Goal: Use online tool/utility: Utilize a website feature to perform a specific function

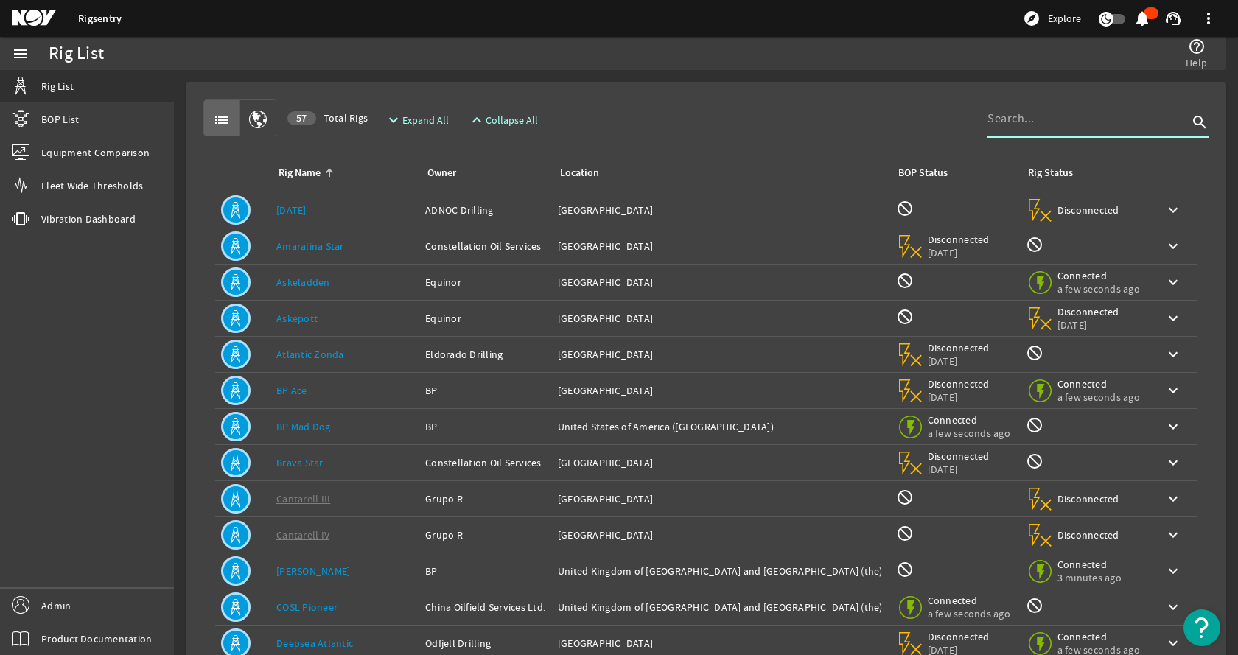
click at [1028, 124] on input at bounding box center [1087, 119] width 200 height 18
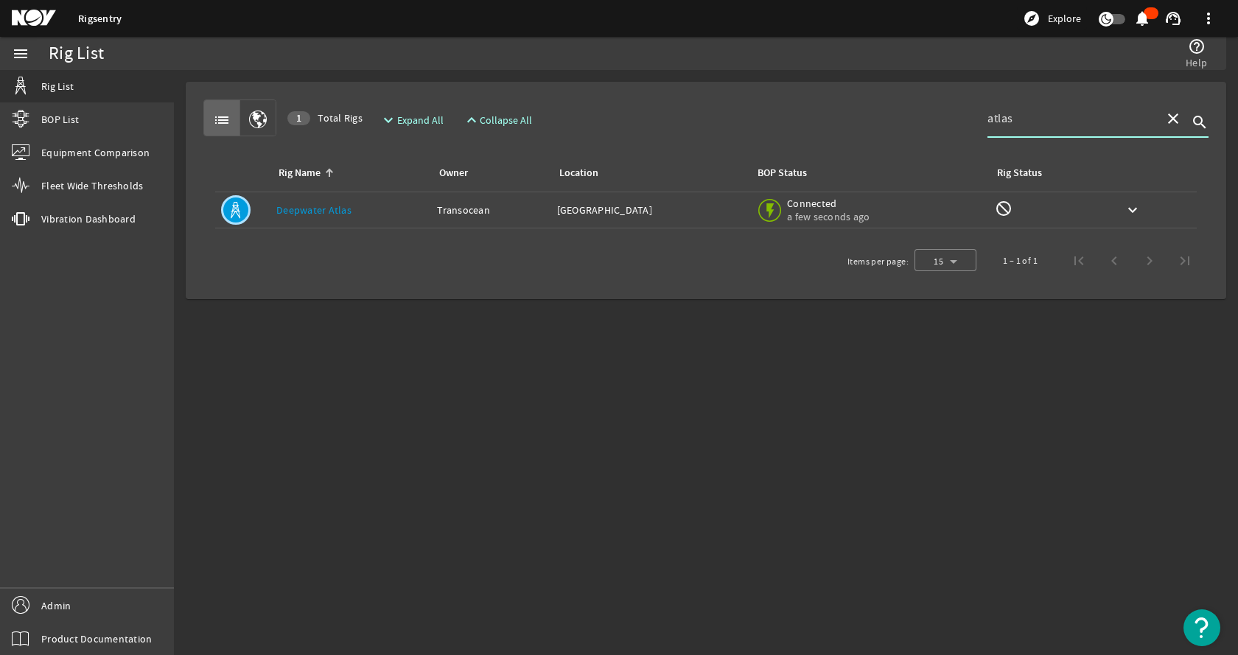
type input "atlas"
click at [315, 209] on link "Deepwater Atlas" at bounding box center [313, 209] width 75 height 13
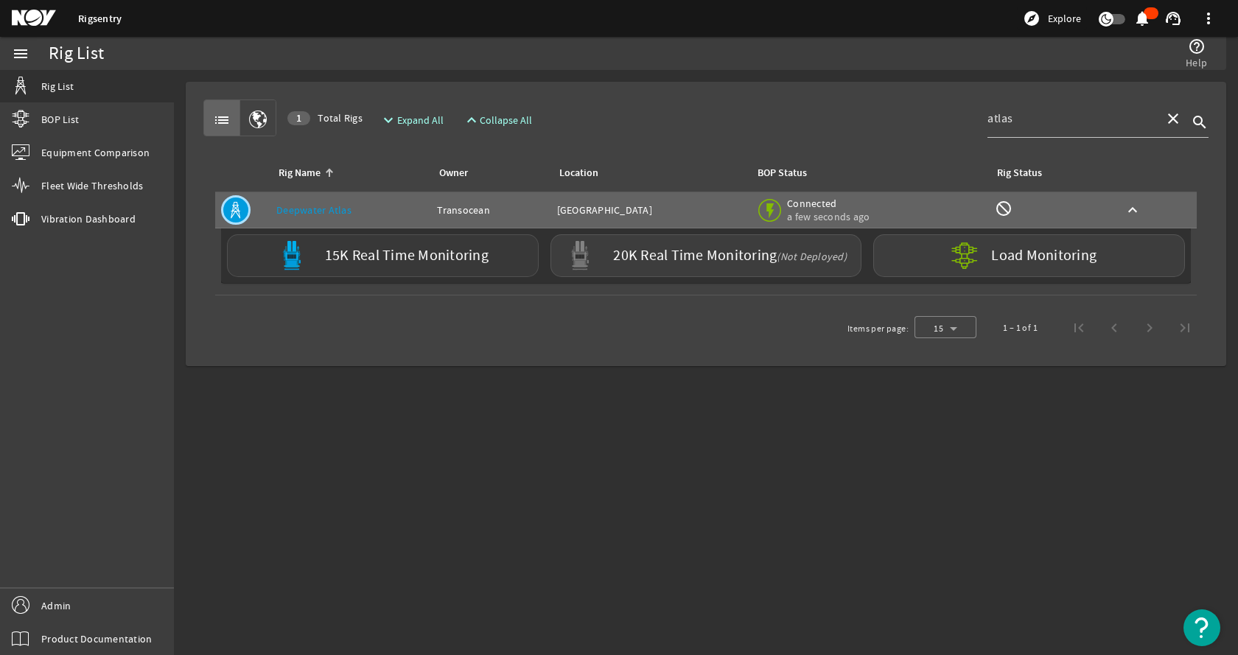
click at [397, 254] on label "15K Real Time Monitoring" at bounding box center [407, 255] width 164 height 15
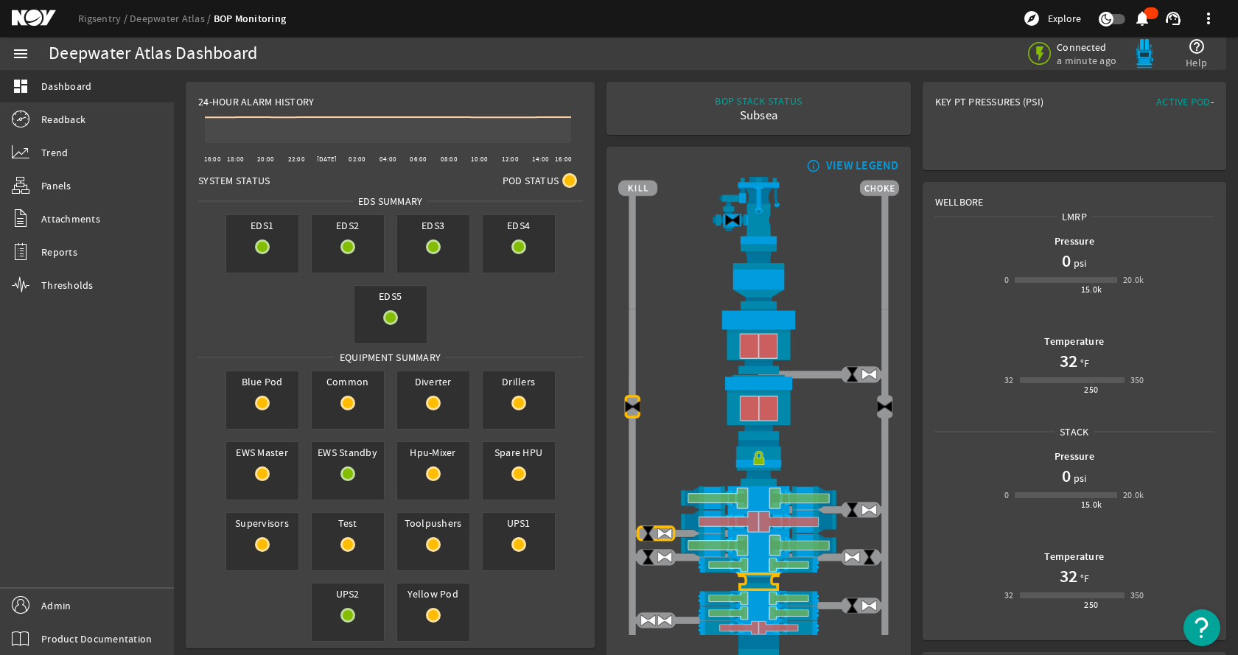
click at [561, 321] on div "EDS1 EDS2 EDS3 EDS4 EDS5" at bounding box center [390, 278] width 396 height 141
click at [73, 158] on link "Trend" at bounding box center [87, 152] width 174 height 32
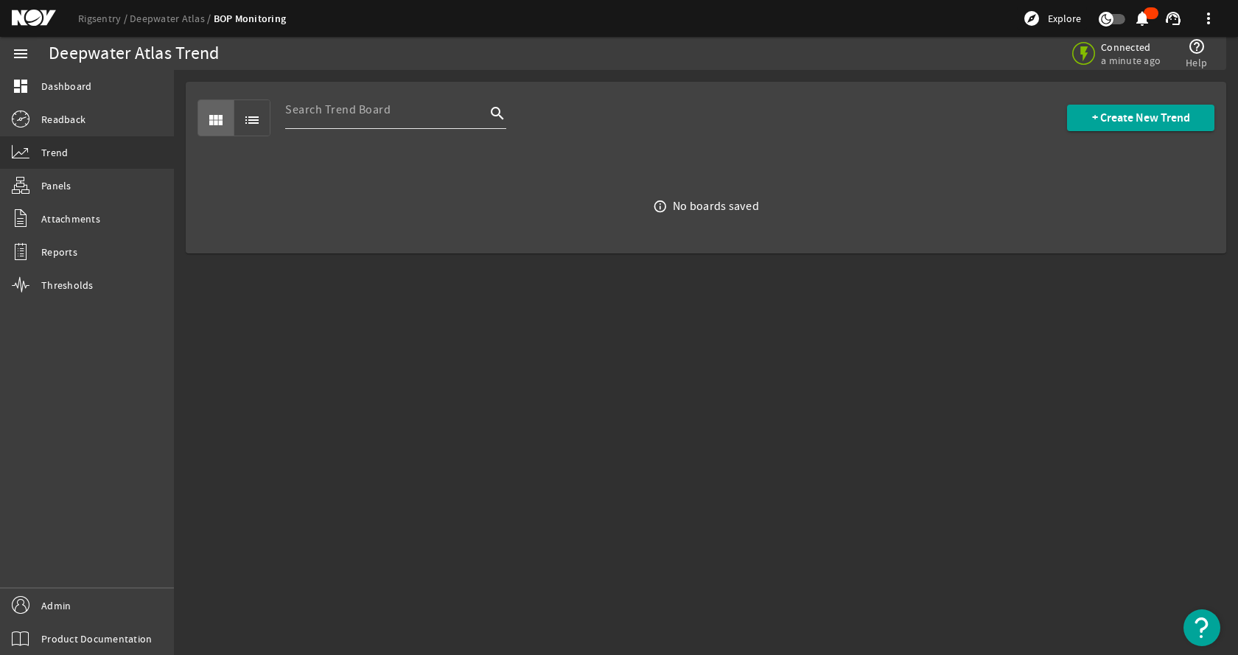
click at [373, 113] on input at bounding box center [385, 110] width 200 height 18
type input "bpcanch"
click at [1133, 124] on span "+ Create New Trend" at bounding box center [1141, 118] width 98 height 15
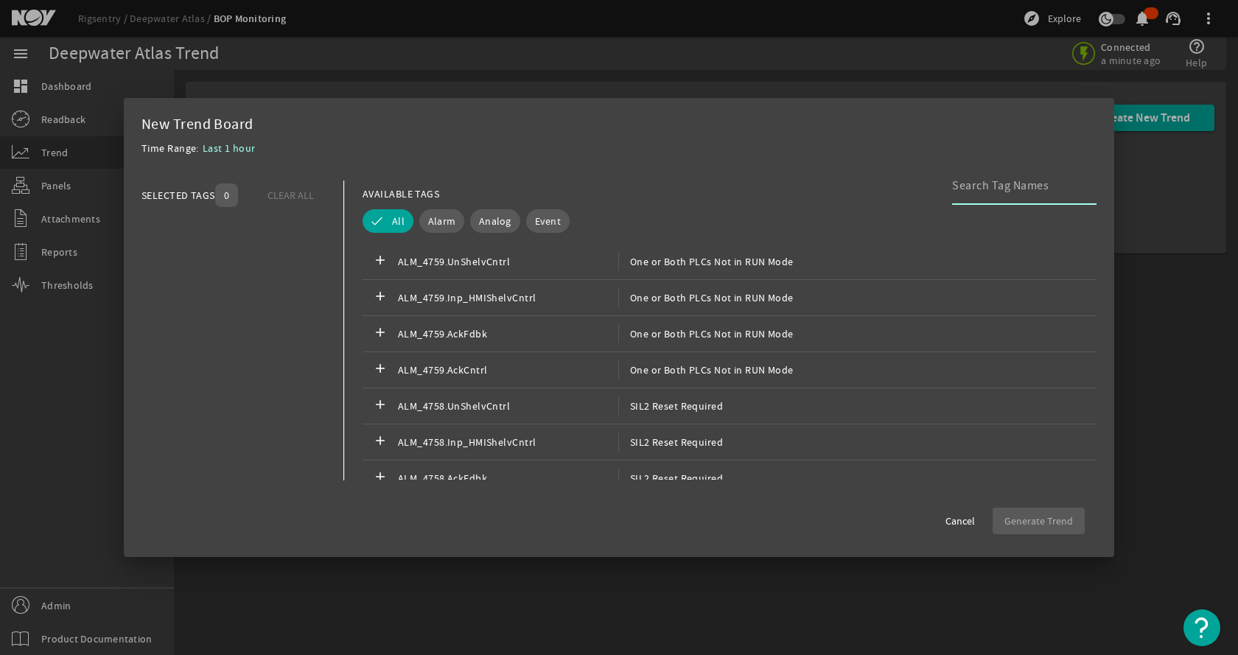
click at [1037, 188] on input at bounding box center [1018, 186] width 133 height 18
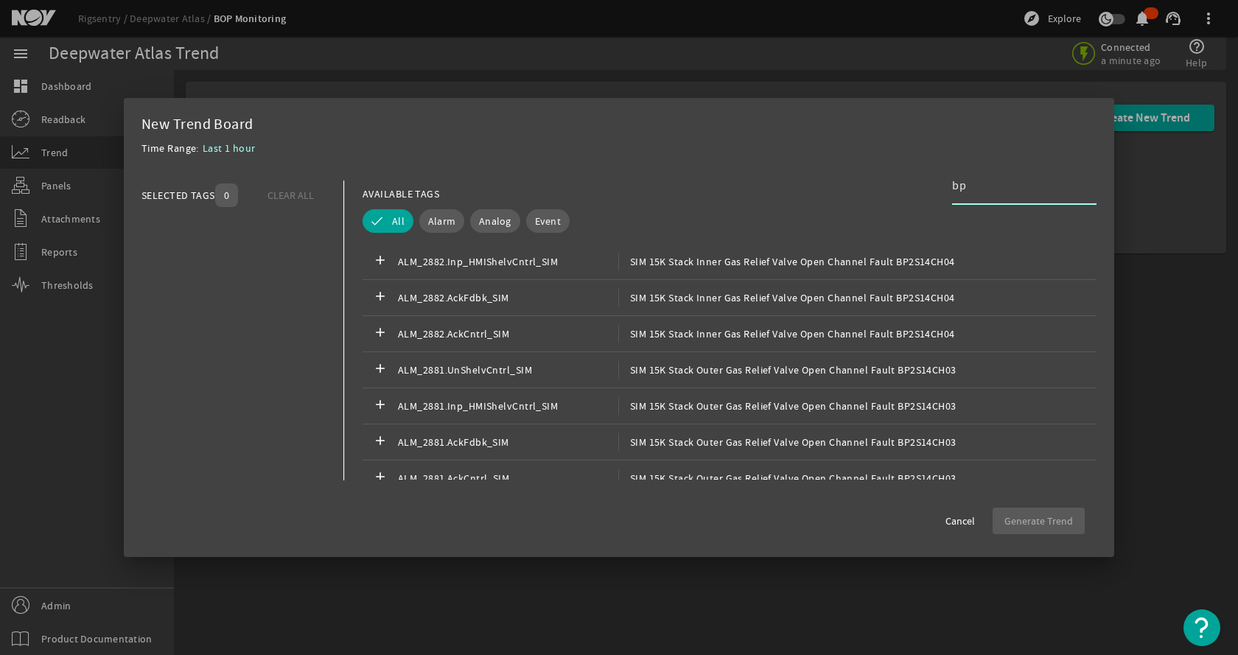
type input "b"
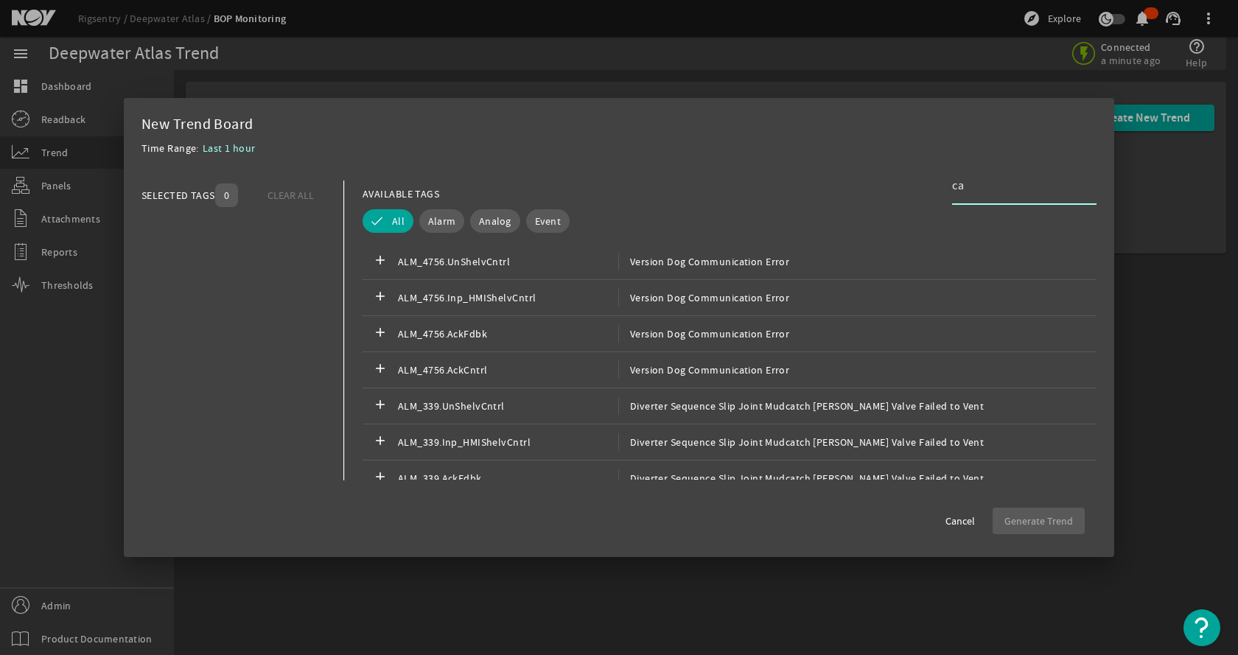
type input "c"
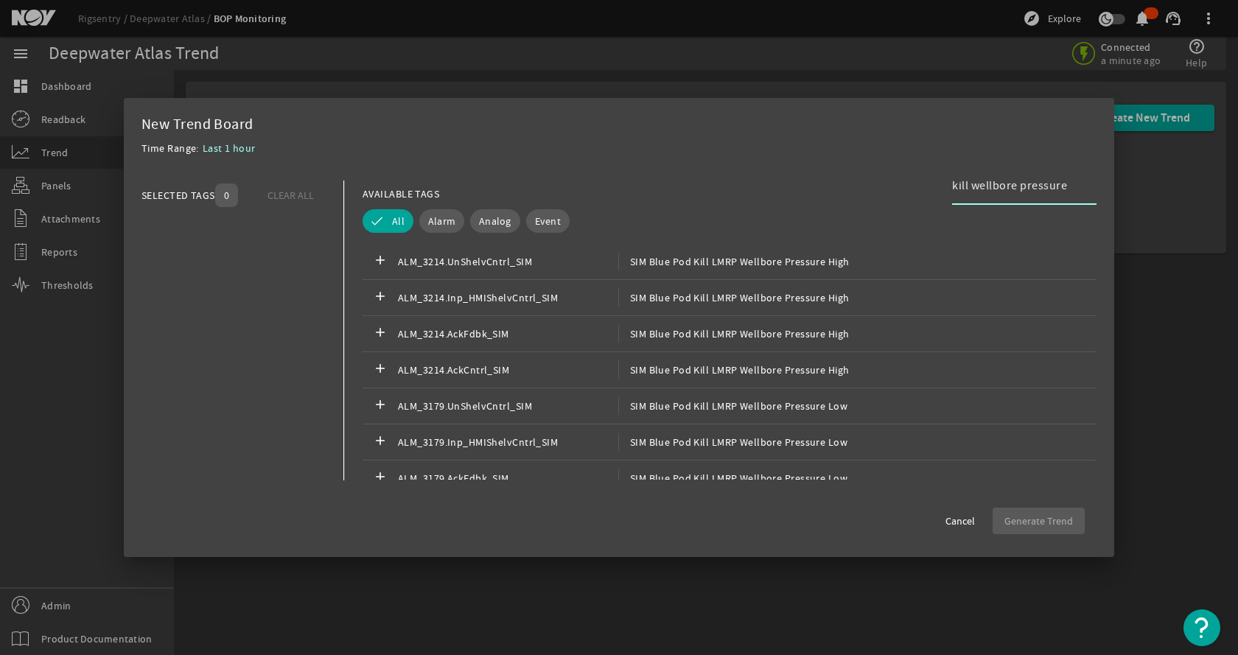
type input "kill wellbore pressure"
click at [472, 206] on div "Analog" at bounding box center [492, 221] width 56 height 30
click at [480, 210] on button "Analog" at bounding box center [495, 221] width 50 height 24
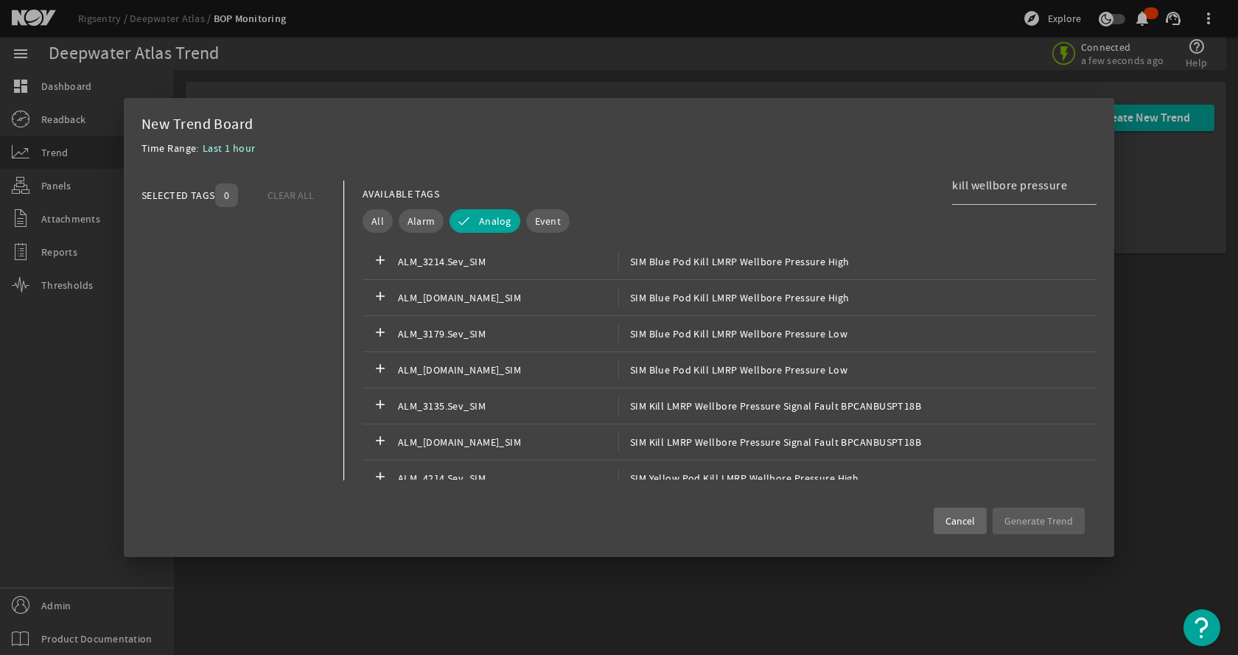
click at [958, 525] on span "Cancel" at bounding box center [959, 521] width 29 height 15
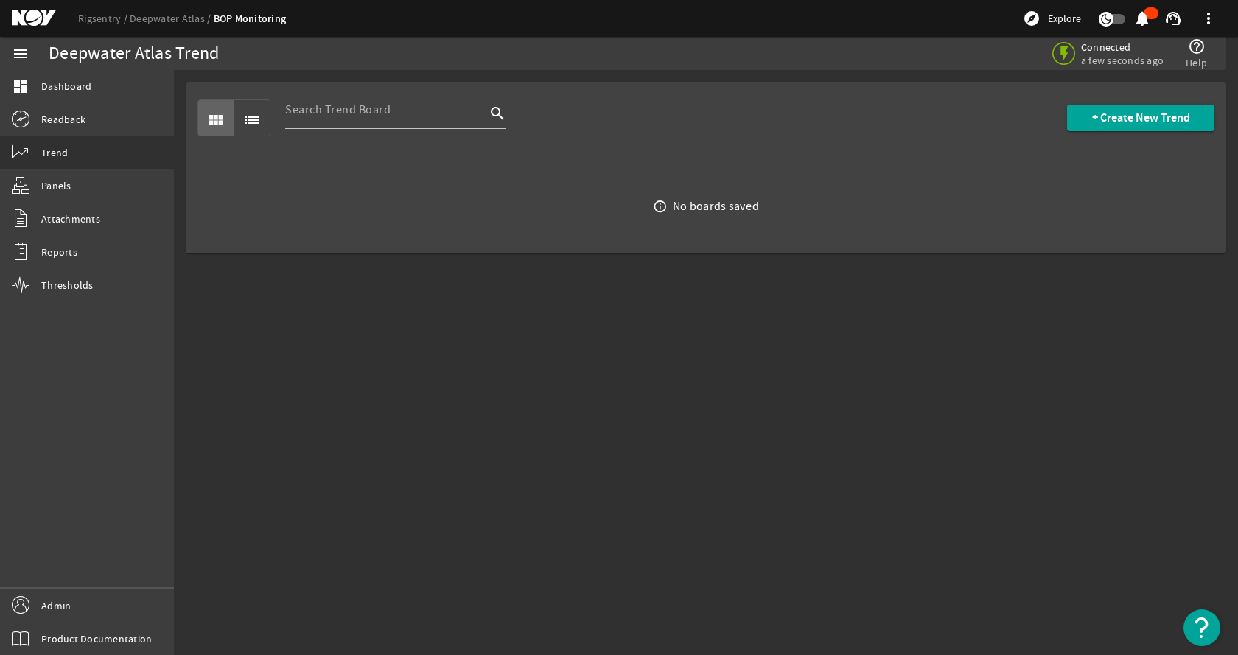
click at [707, 442] on mat-sidenav-content "Deepwater Atlas Trend Connected a few seconds ago help_outline Help view_module…" at bounding box center [706, 362] width 1064 height 585
click at [935, 313] on mat-sidenav-content "Deepwater Atlas Trend Connected a minute ago help_outline Help view_module list…" at bounding box center [706, 362] width 1064 height 585
click at [1123, 123] on span "+ Create New Trend" at bounding box center [1141, 118] width 98 height 15
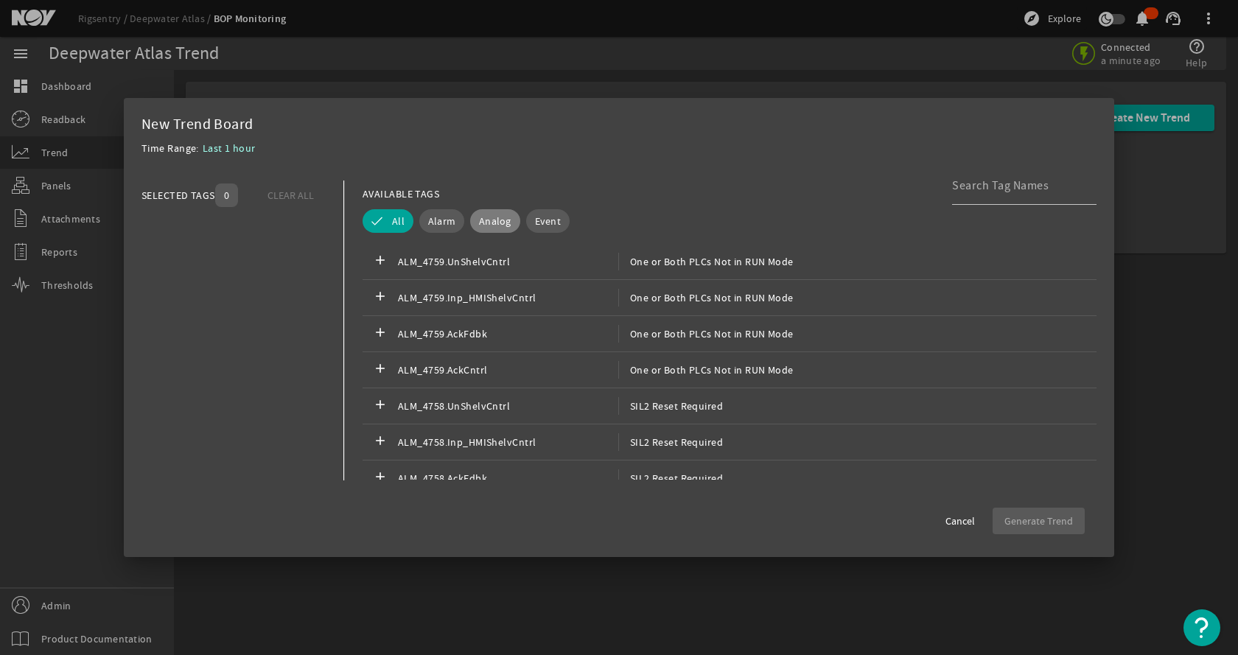
click at [512, 215] on button "Analog" at bounding box center [495, 221] width 50 height 24
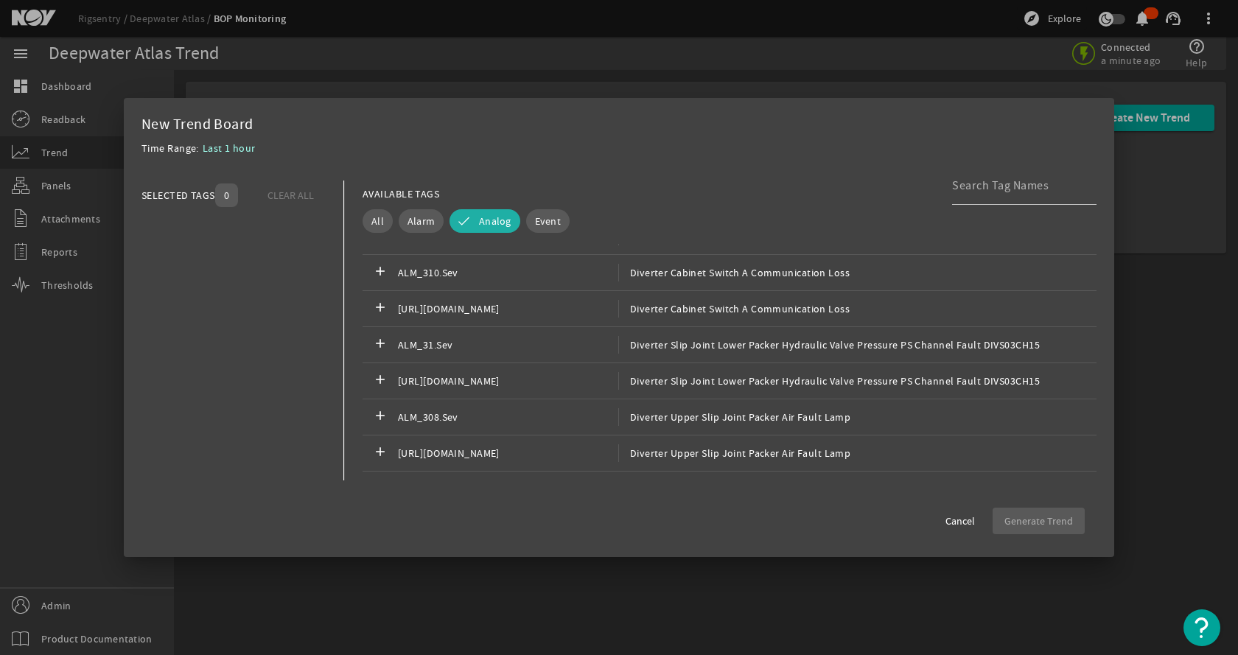
scroll to position [3021, 0]
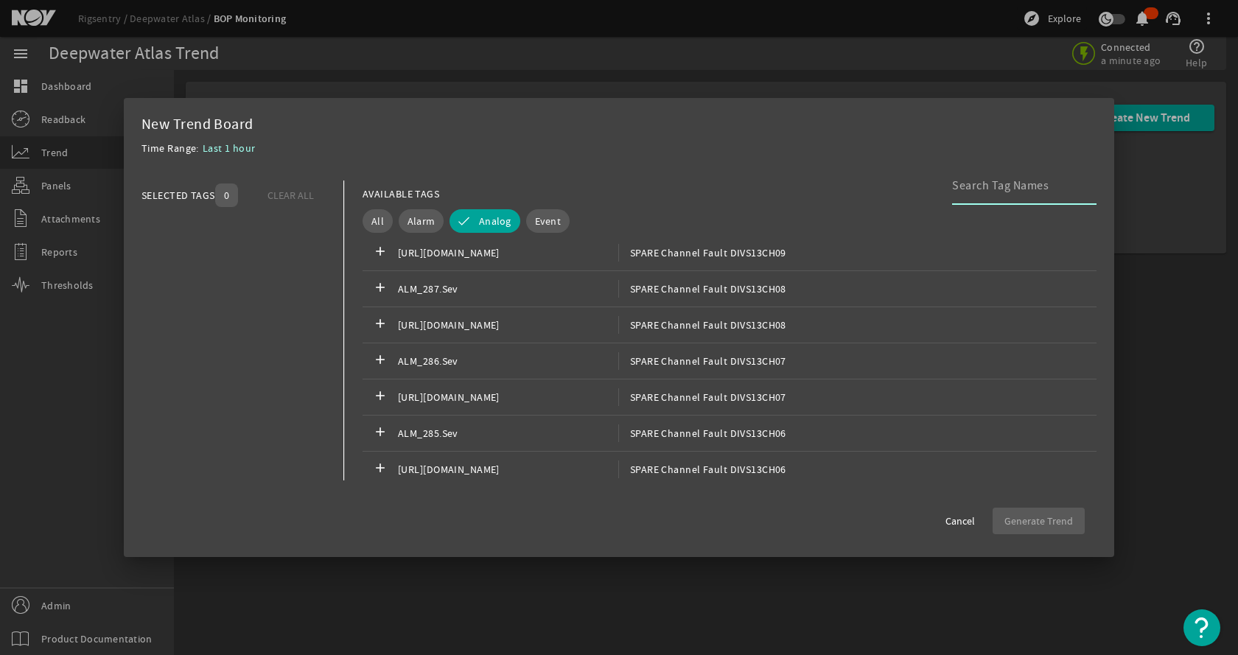
click at [984, 183] on input at bounding box center [1018, 186] width 133 height 18
paste input "YPCANCH15.AI.PV"
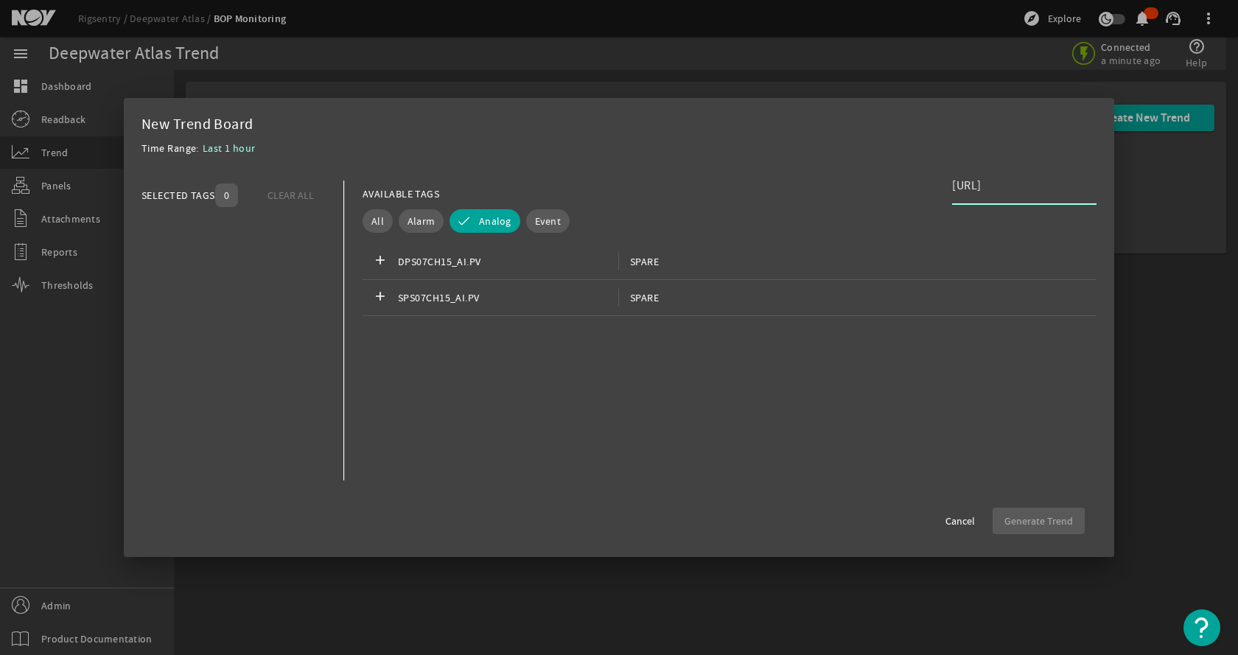
scroll to position [0, 0]
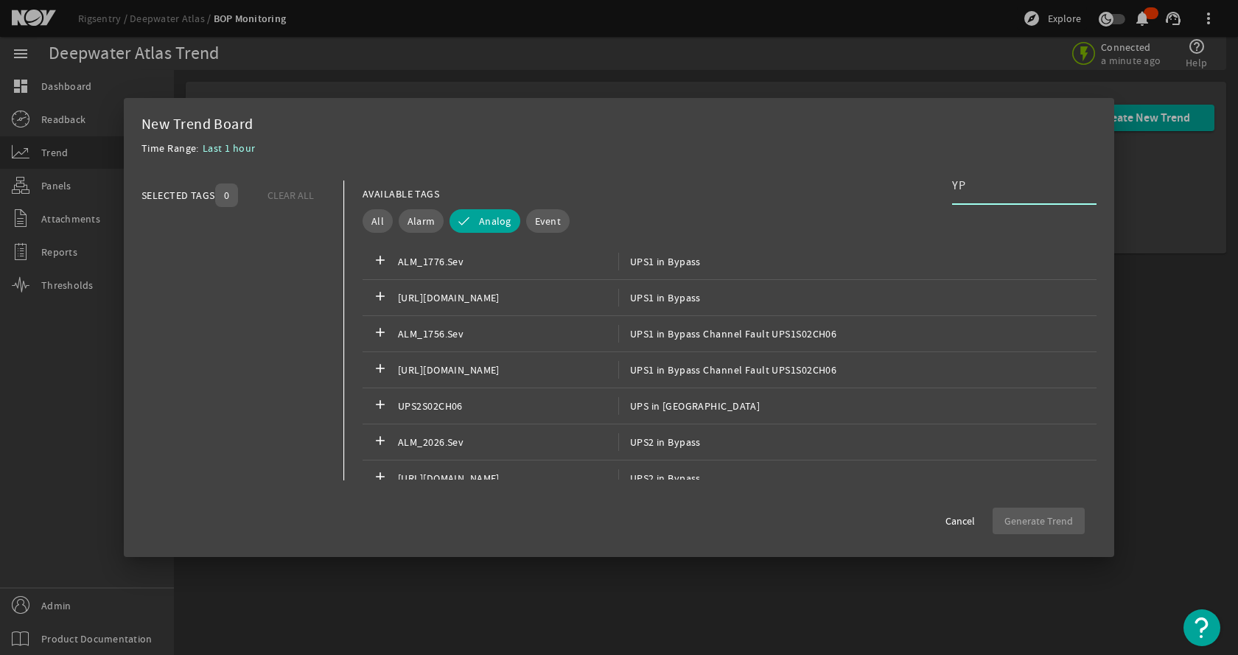
type input "Y"
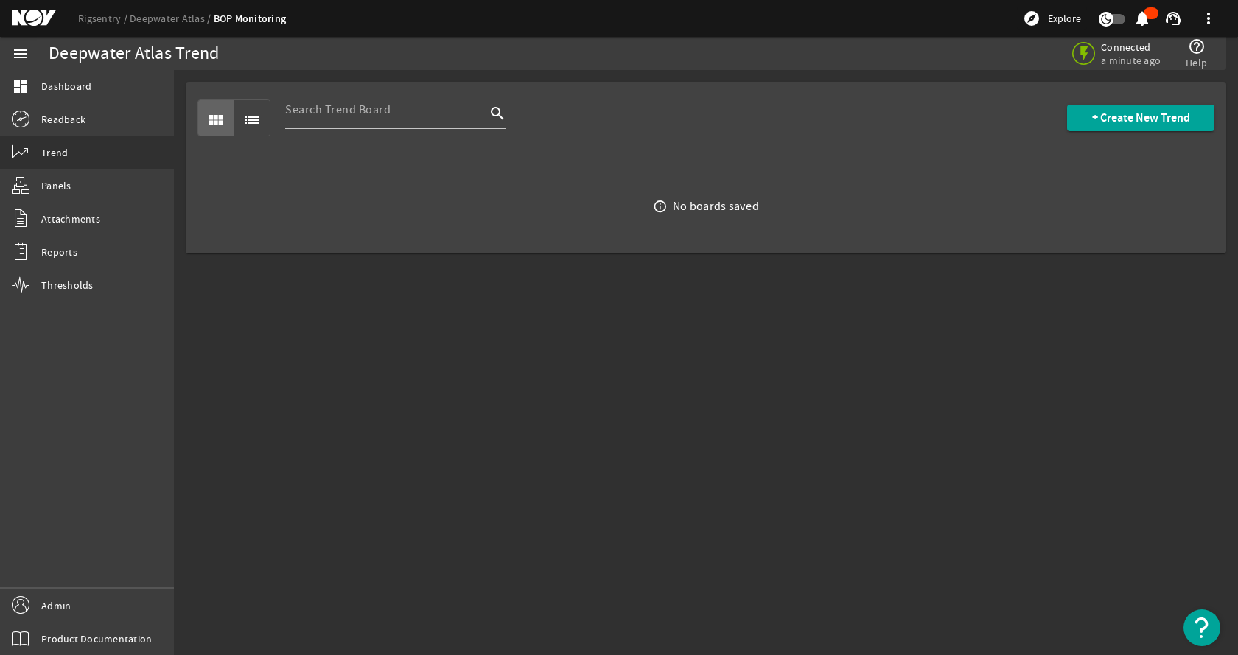
click at [774, 346] on mat-sidenav-content "Deepwater Atlas Trend Connected a minute ago help_outline Help view_module list…" at bounding box center [706, 362] width 1064 height 585
click at [309, 314] on mat-sidenav-content "Deepwater Atlas Trend Connected a minute ago help_outline Help view_module list…" at bounding box center [706, 362] width 1064 height 585
click at [141, 18] on link "Deepwater Atlas" at bounding box center [172, 18] width 84 height 13
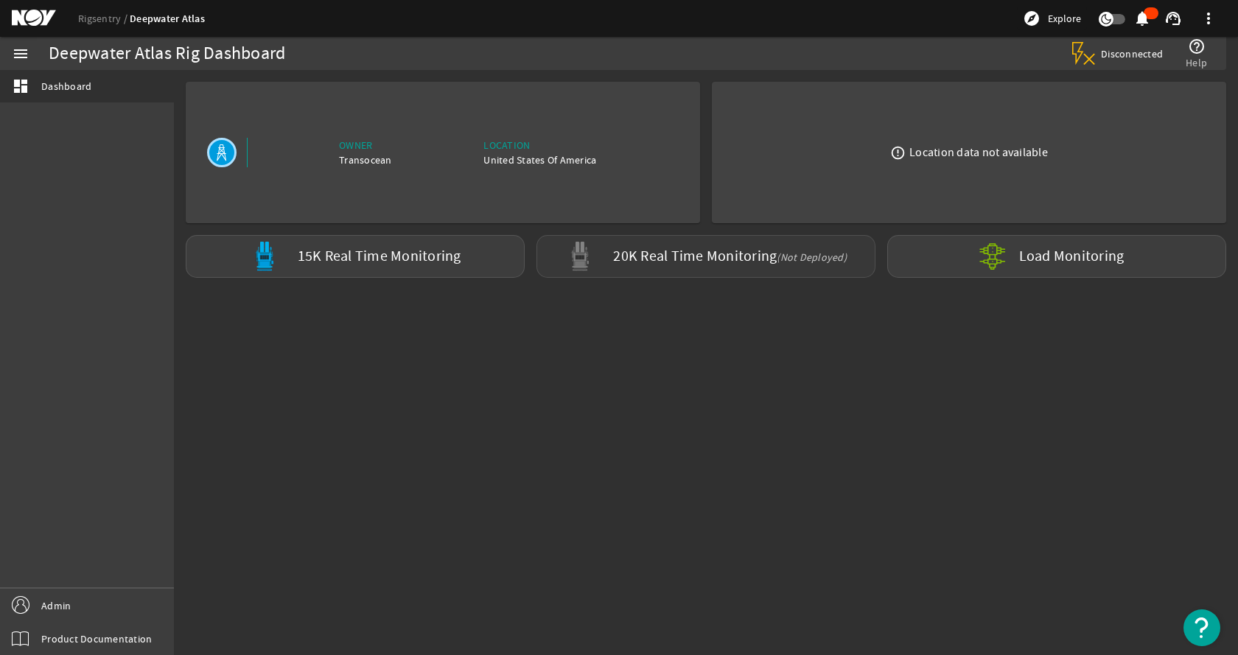
click at [781, 253] on span "(Not Deployed)" at bounding box center [812, 256] width 70 height 13
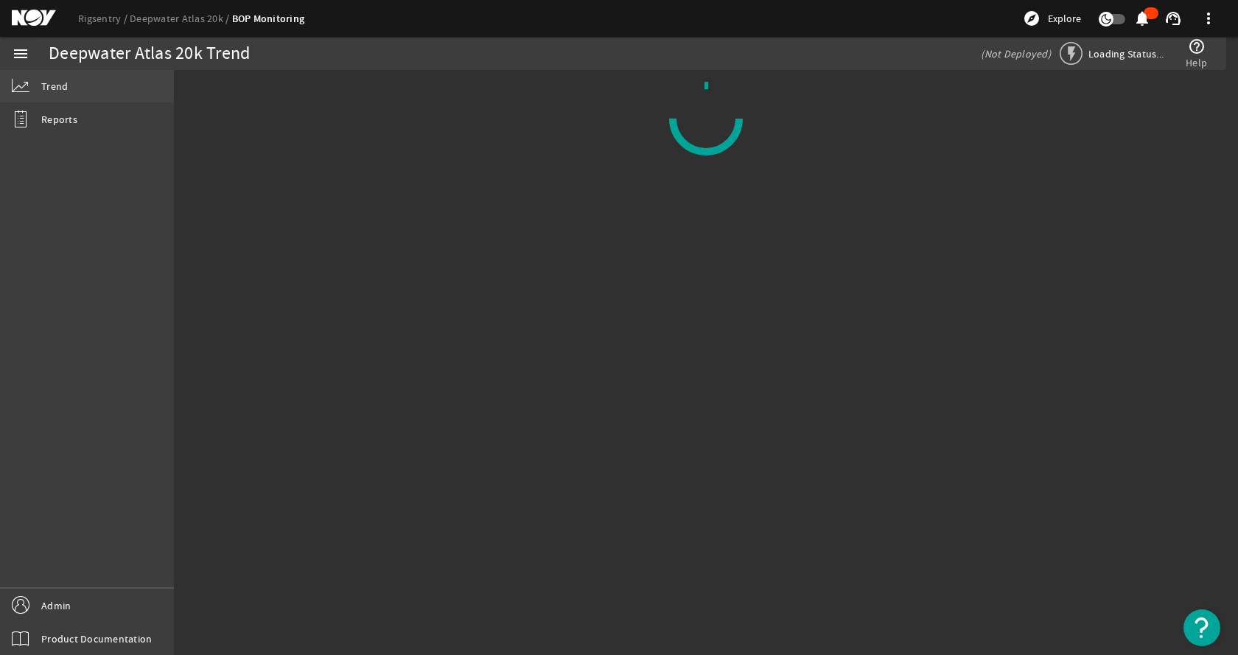
click at [75, 79] on link "Trend" at bounding box center [87, 86] width 174 height 32
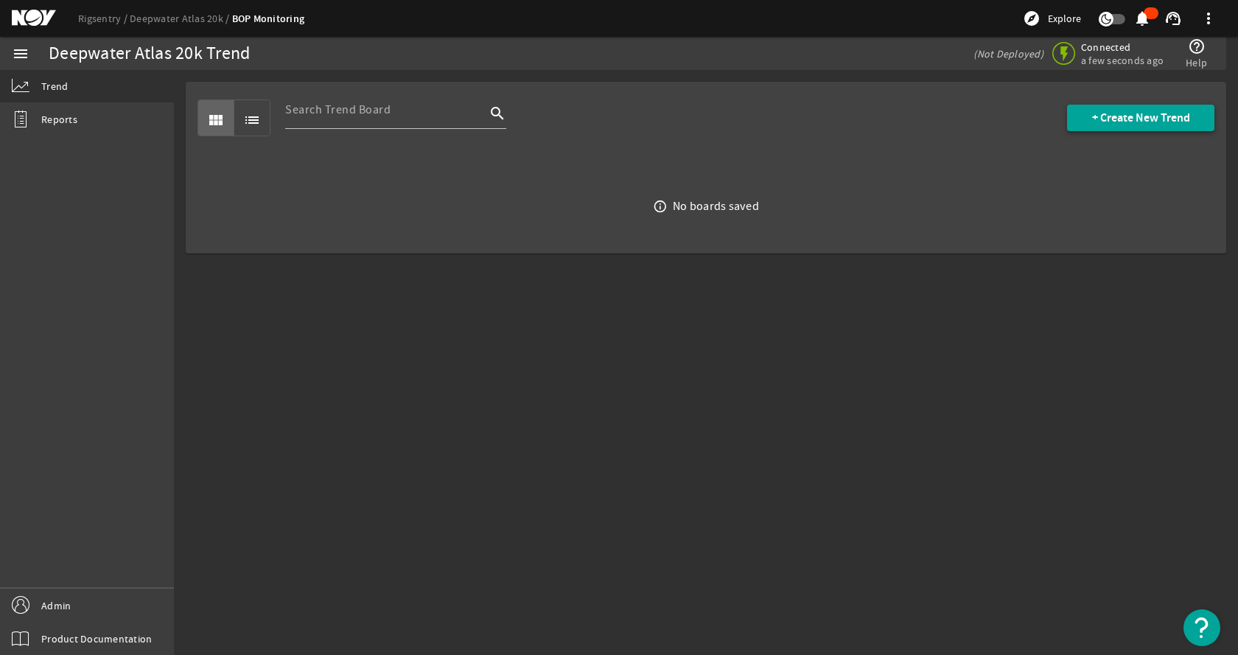
click at [1143, 118] on span "+ Create New Trend" at bounding box center [1141, 118] width 98 height 15
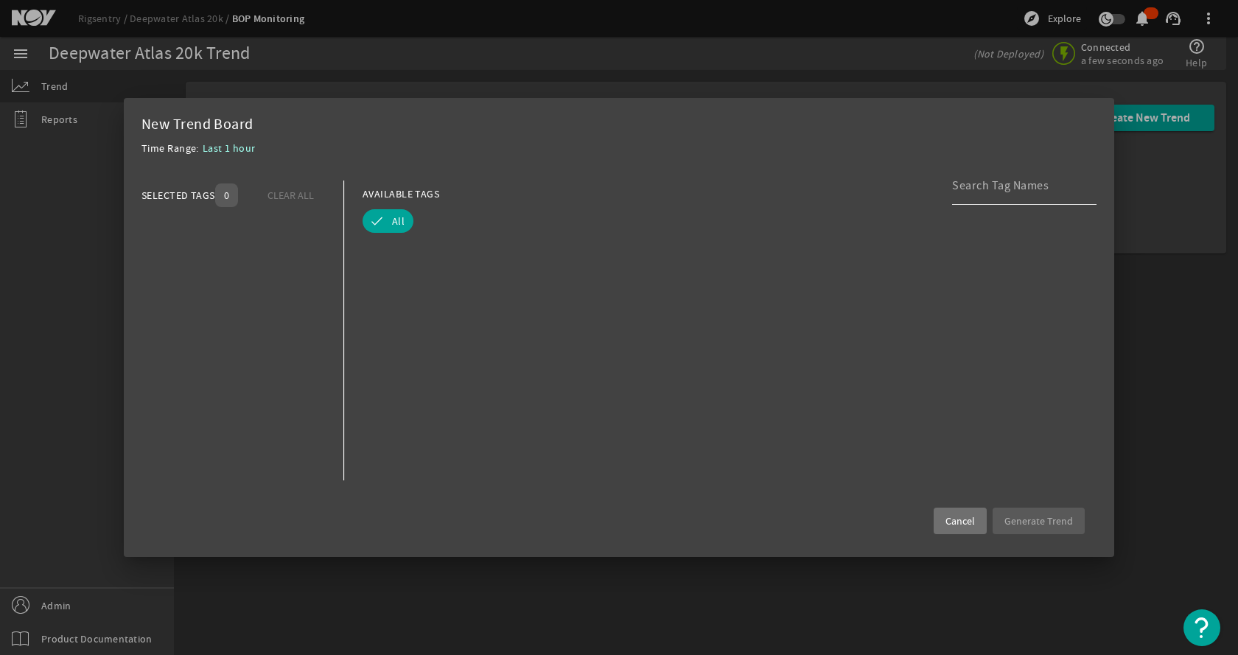
click at [1018, 182] on input at bounding box center [1018, 186] width 133 height 18
paste input "YPCANCH15.AI.PV"
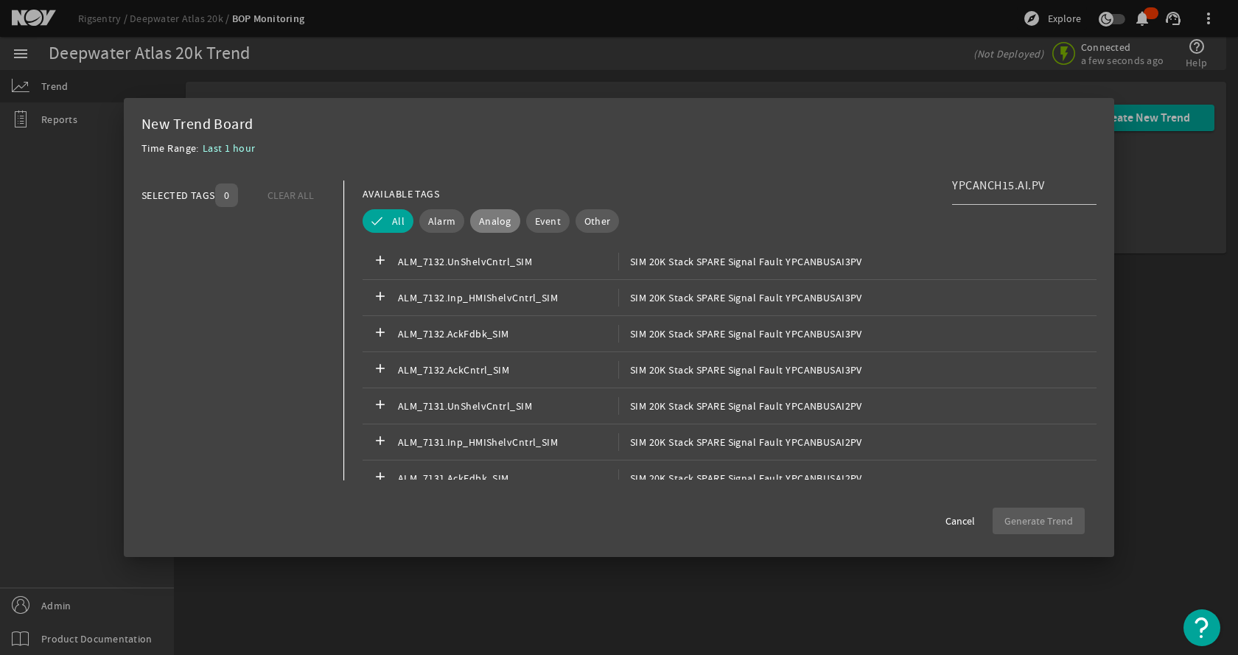
click at [498, 222] on span "Analog" at bounding box center [495, 221] width 32 height 15
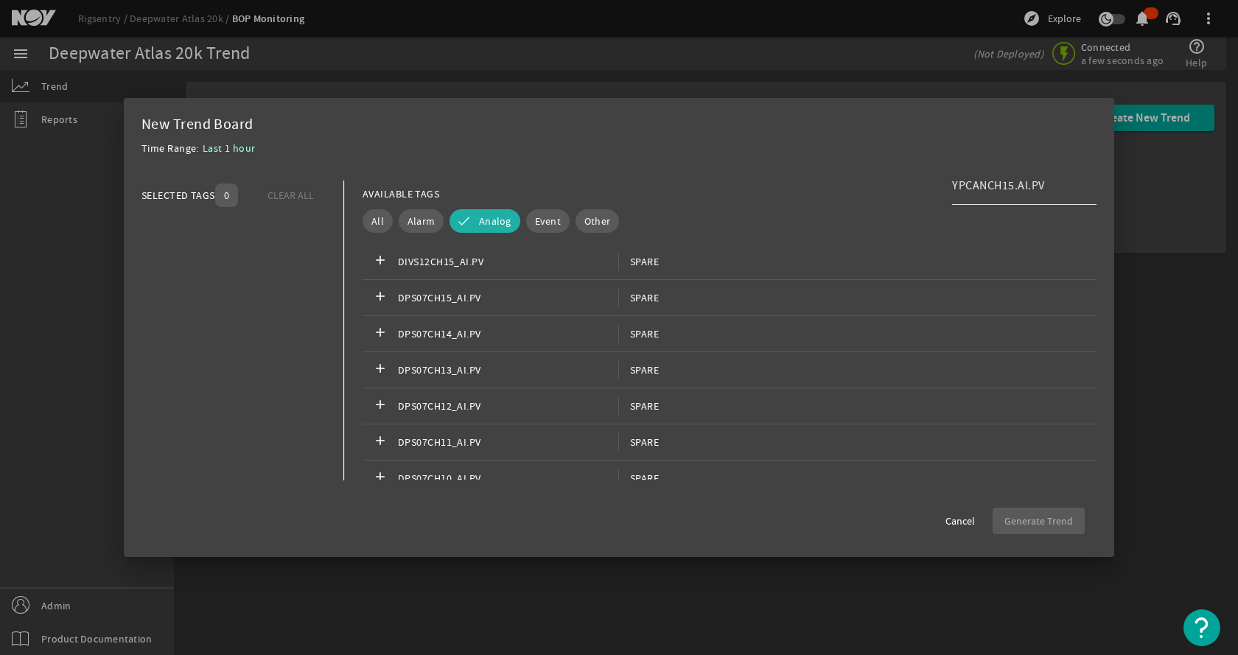
click at [1060, 183] on input "YPCANCH15.AI.PV" at bounding box center [1018, 186] width 133 height 18
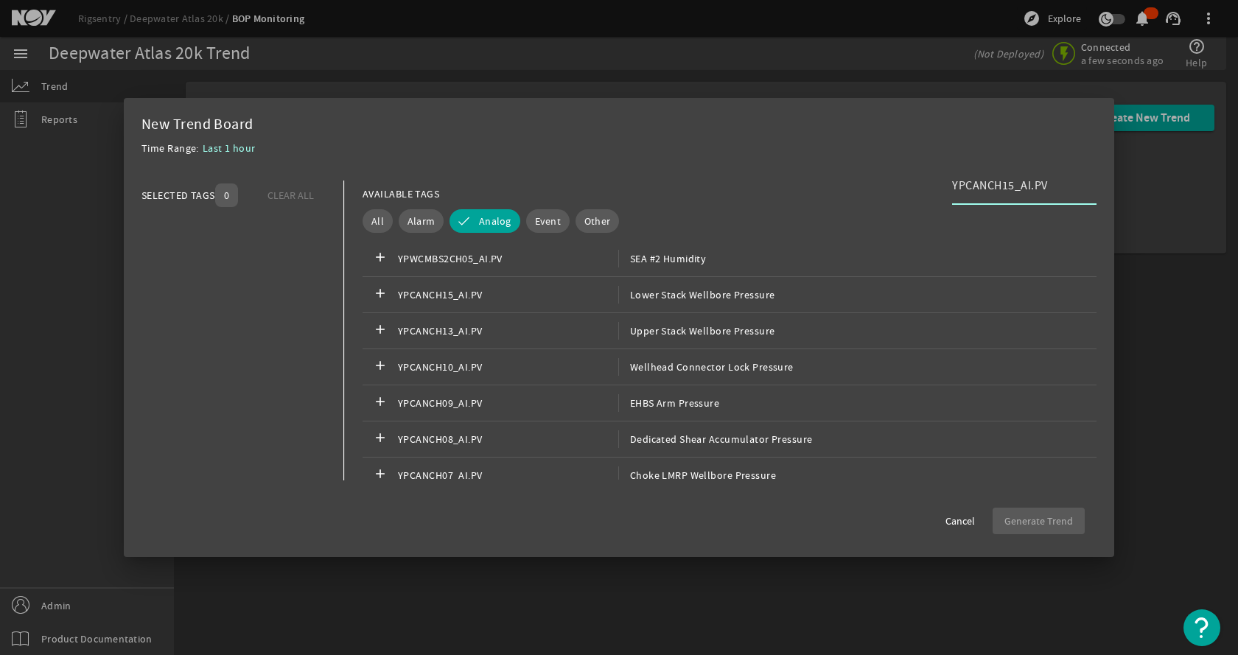
scroll to position [1717, 0]
type input "YPCANCH15_AI.PV"
click at [566, 295] on span "YPCANCH15_AI.PV" at bounding box center [508, 296] width 220 height 18
click at [1028, 518] on span "Generate Trend" at bounding box center [1038, 521] width 69 height 15
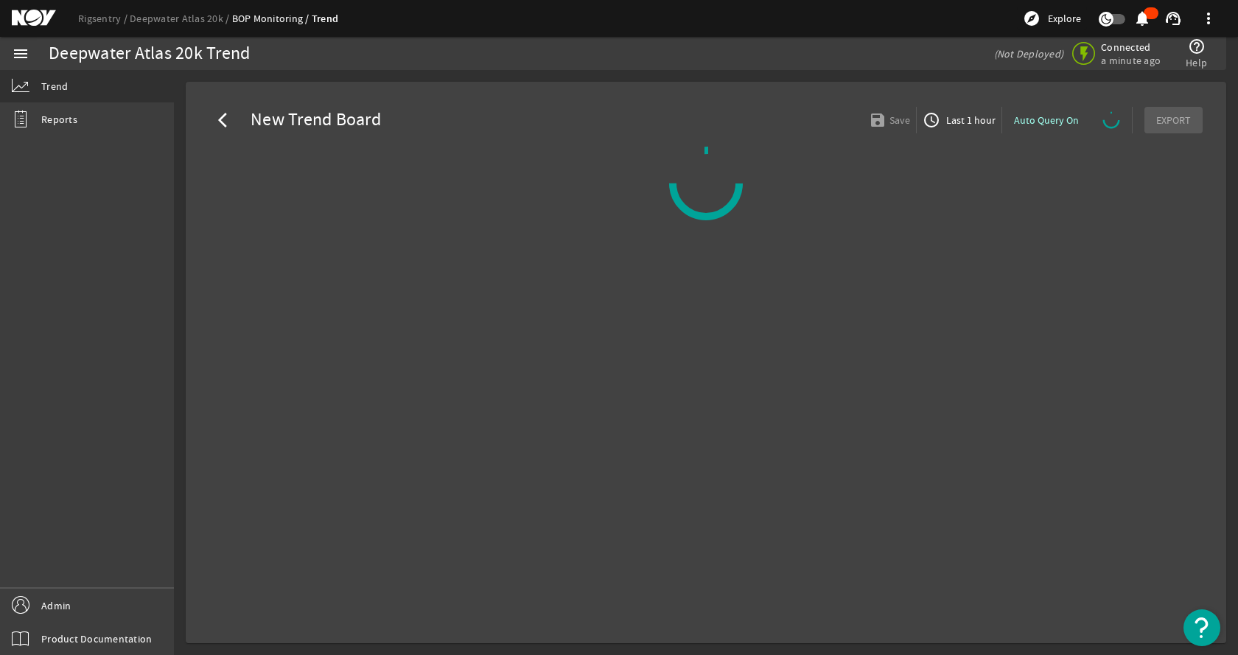
select select "ALL"
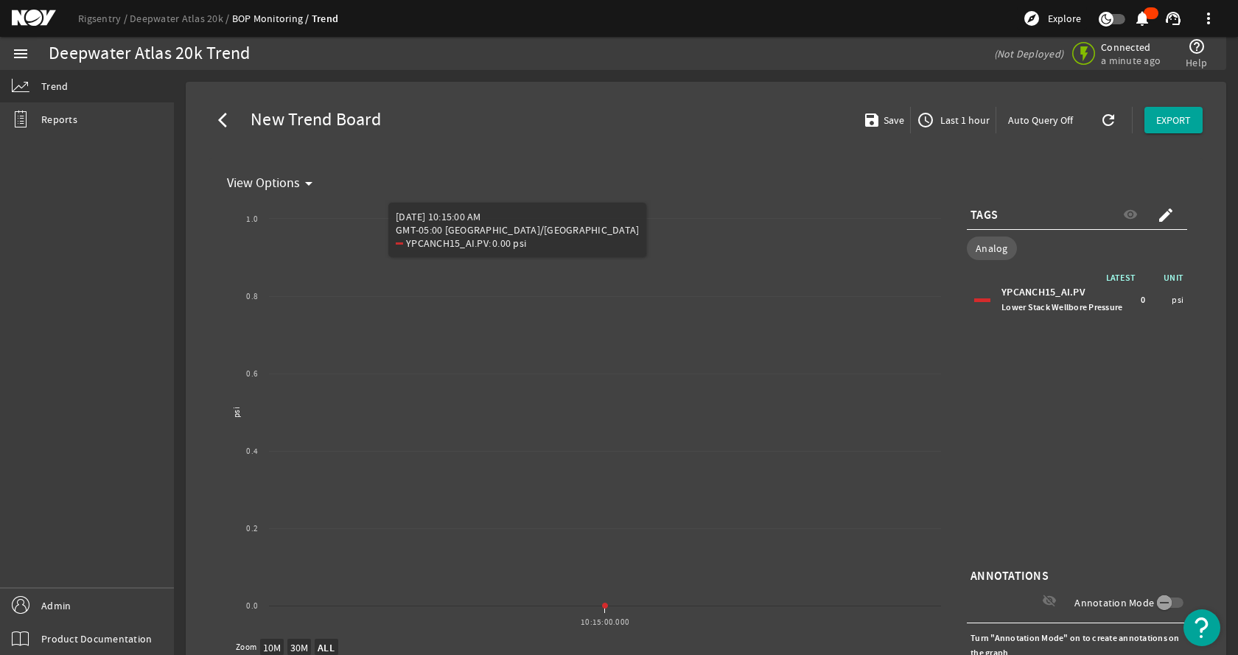
click at [701, 99] on div "arrow_back_ios New Trend Board save Save access_time Last 1 hour Auto Query Off…" at bounding box center [705, 120] width 1017 height 53
click at [697, 129] on div "arrow_back_ios New Trend Board save Save access_time Last 1 hour Auto Query Off…" at bounding box center [705, 120] width 1017 height 53
click at [213, 120] on span at bounding box center [226, 119] width 35 height 35
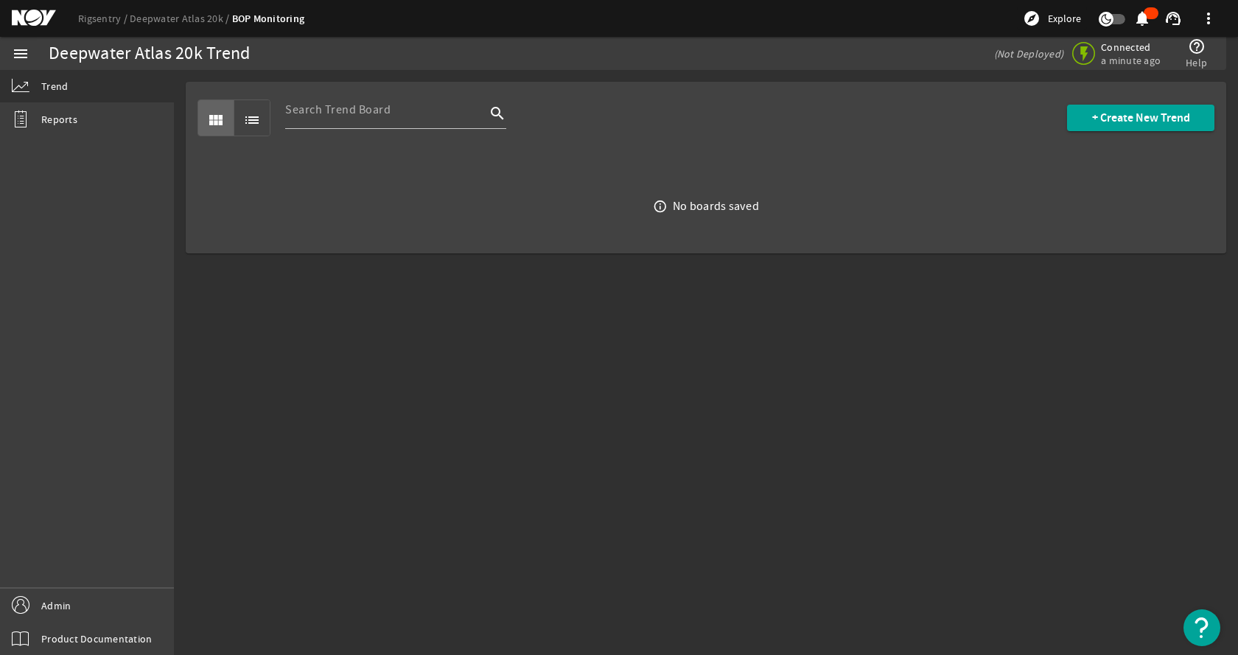
click at [742, 130] on div "view_module list search + Create New Trend" at bounding box center [705, 118] width 1017 height 72
click at [1145, 127] on span at bounding box center [1140, 117] width 147 height 35
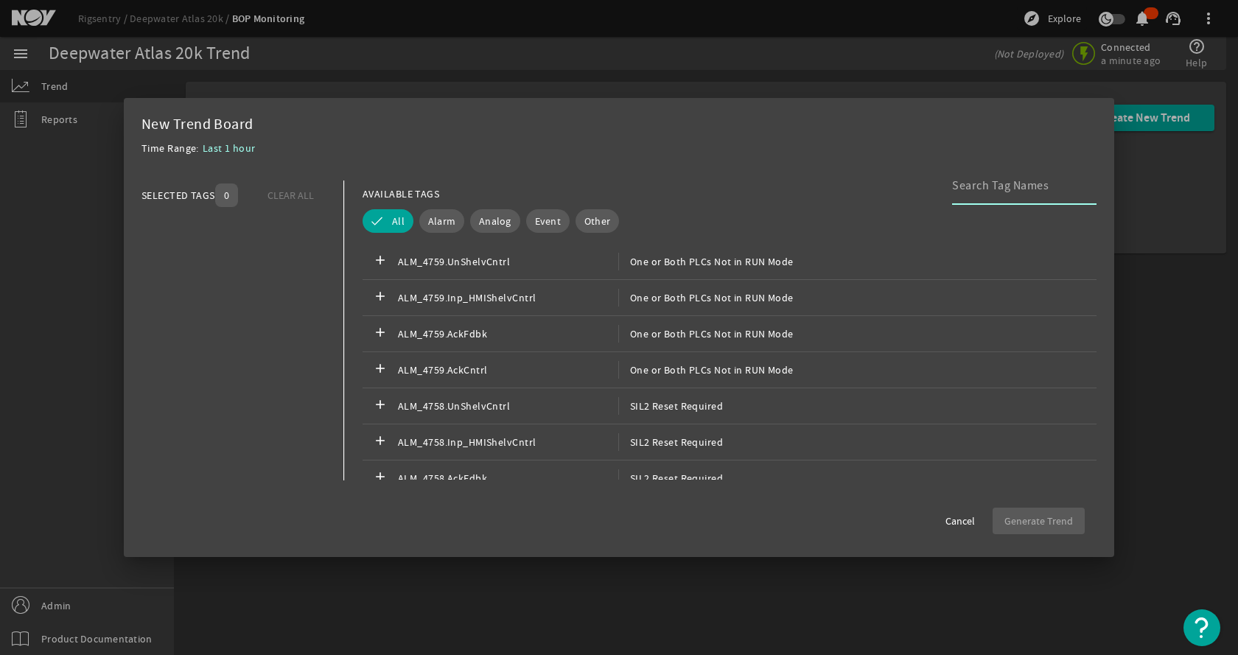
click at [986, 196] on div at bounding box center [1018, 186] width 133 height 38
paste input "BPCANCH15.AI.PV"
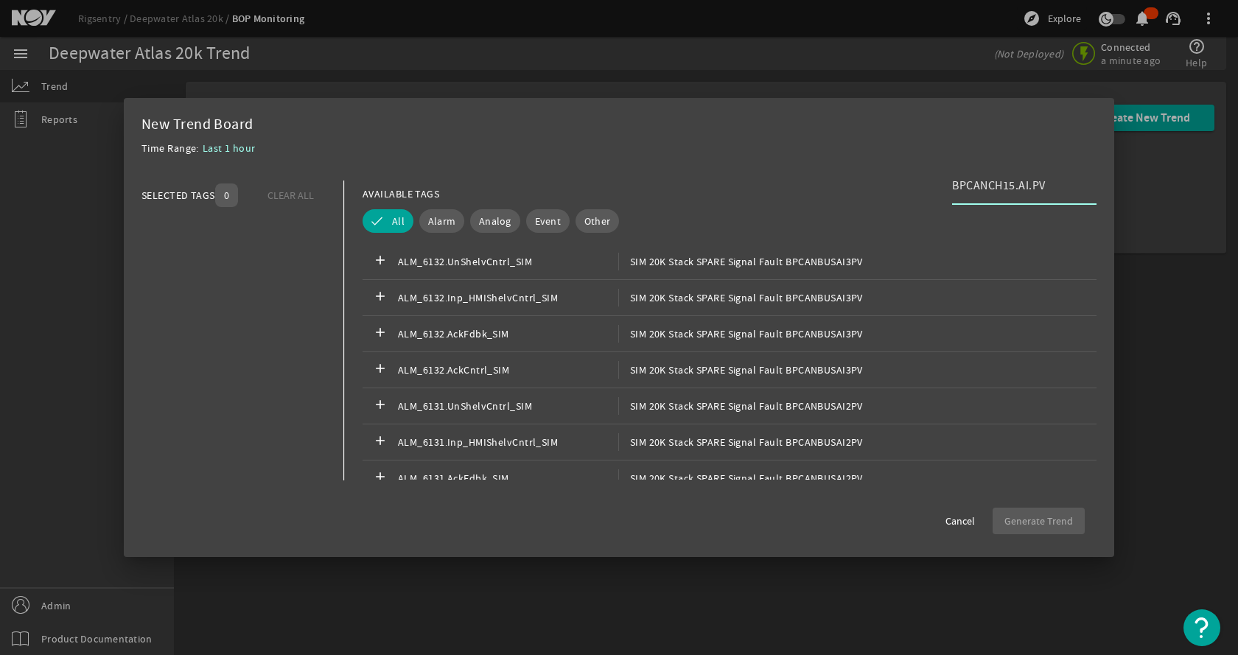
type input "BPCANCH15.AI.PV"
click at [499, 228] on span "Analog" at bounding box center [495, 221] width 32 height 15
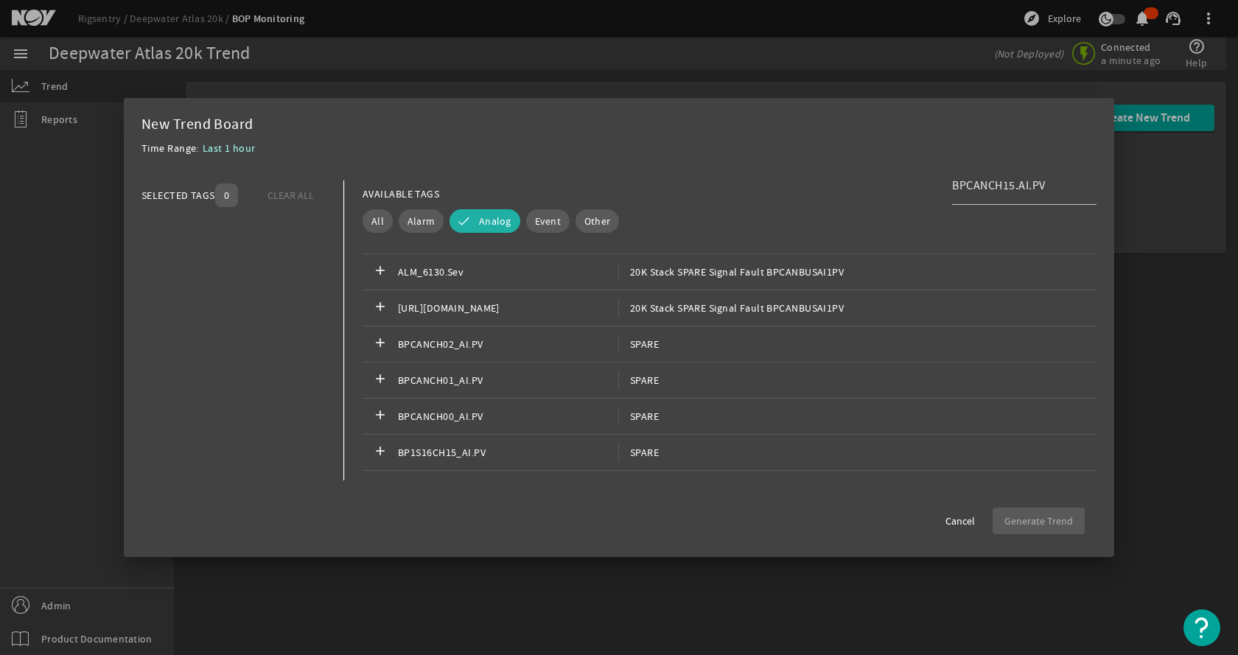
scroll to position [810, 0]
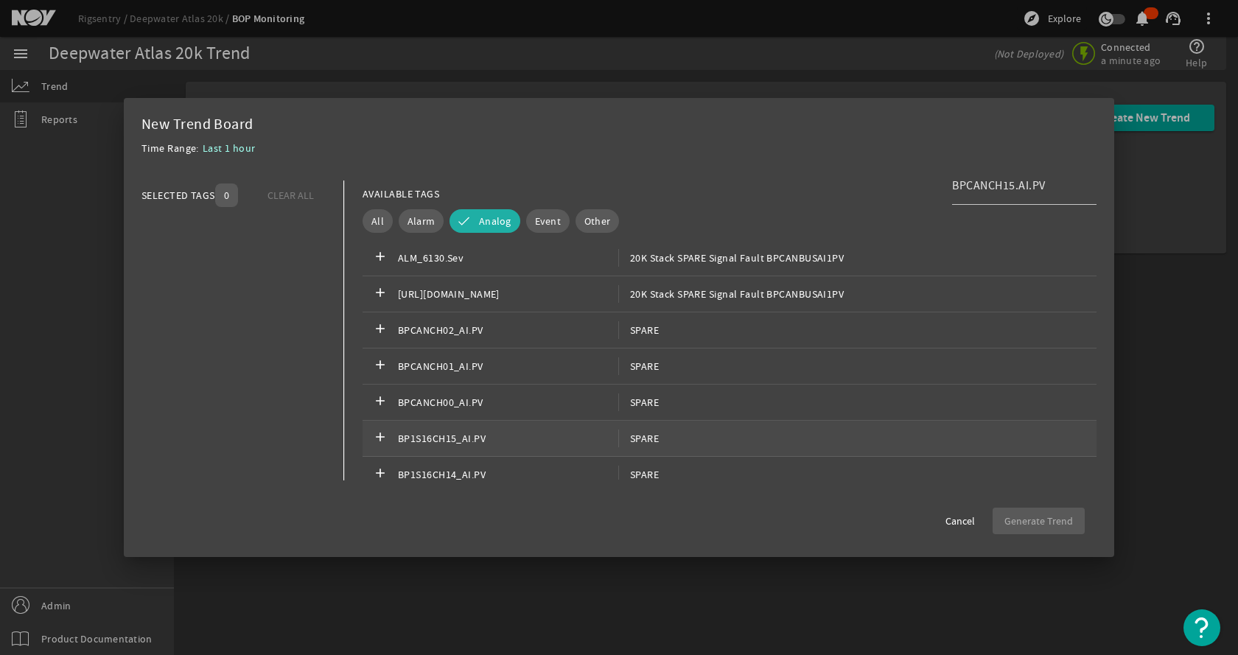
click at [458, 437] on span "BP1S16CH15_AI.PV" at bounding box center [508, 439] width 220 height 18
click at [457, 438] on span "BP1S16CH15_AI.PV" at bounding box center [508, 439] width 220 height 18
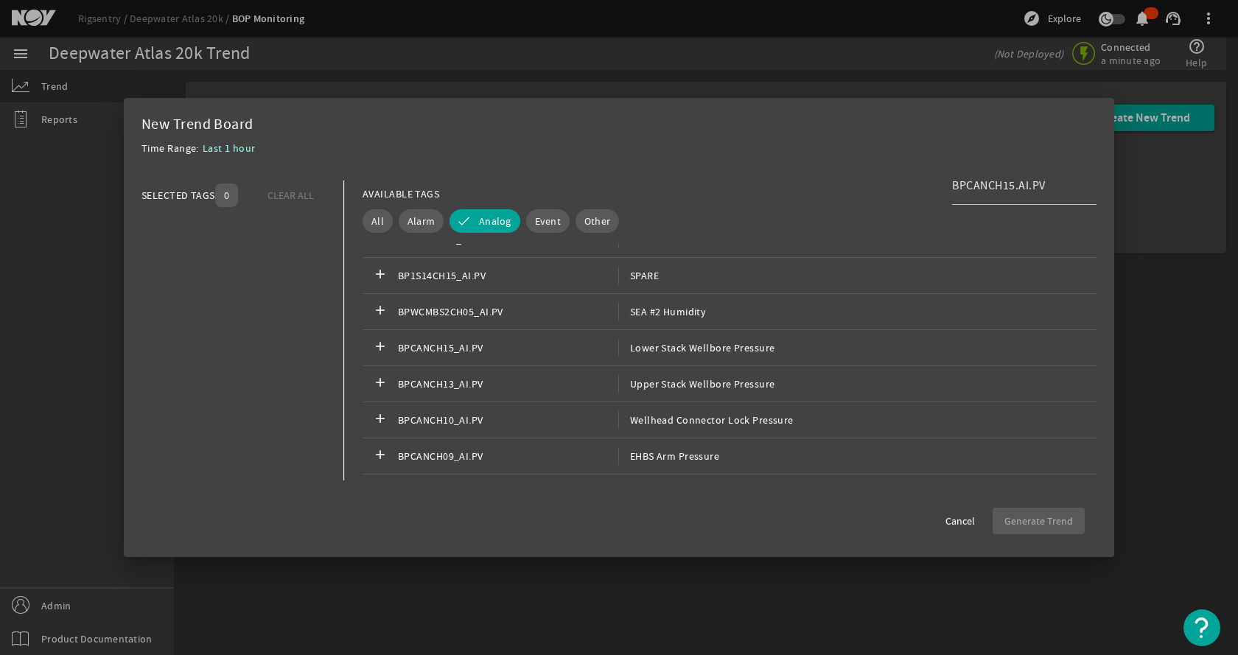
scroll to position [1252, 0]
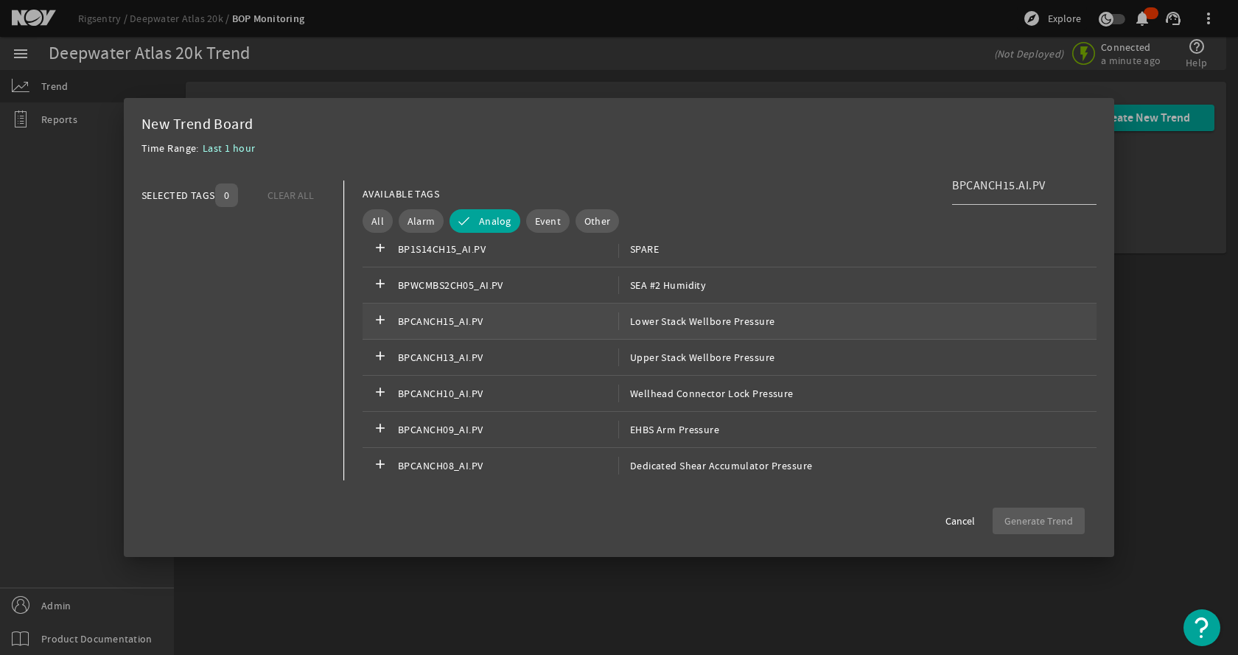
click at [541, 324] on span "BPCANCH15_AI.PV" at bounding box center [508, 321] width 220 height 18
click at [1040, 518] on span "Generate Trend" at bounding box center [1038, 521] width 69 height 15
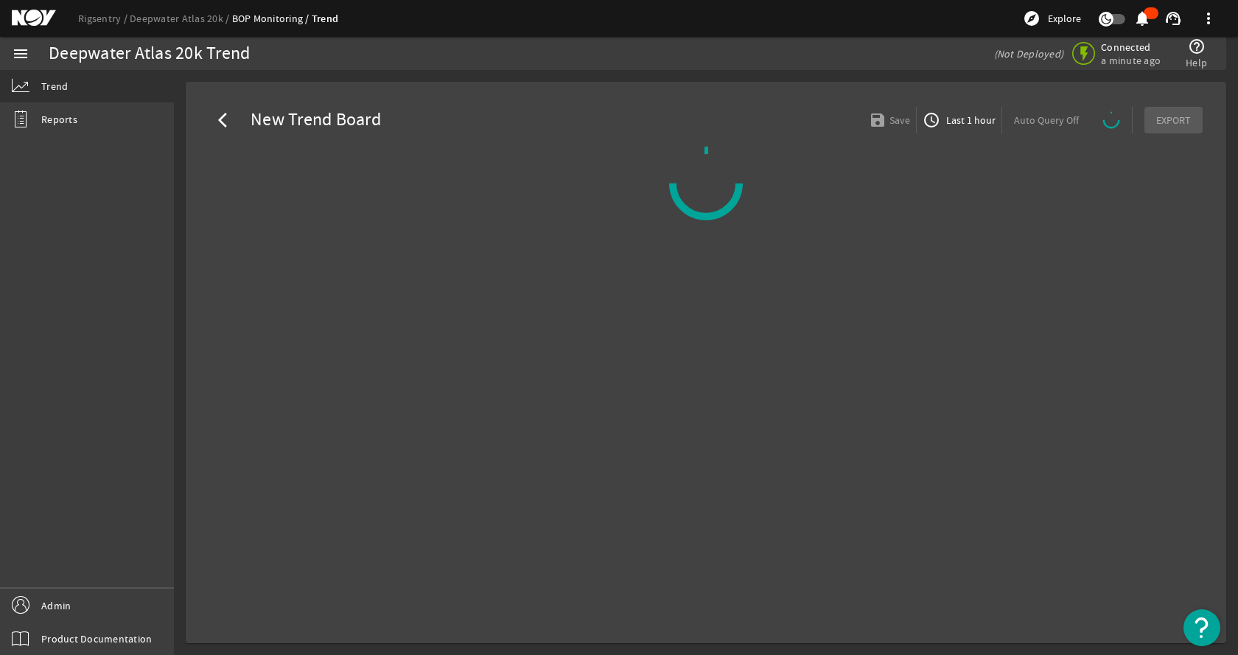
select select "ALL"
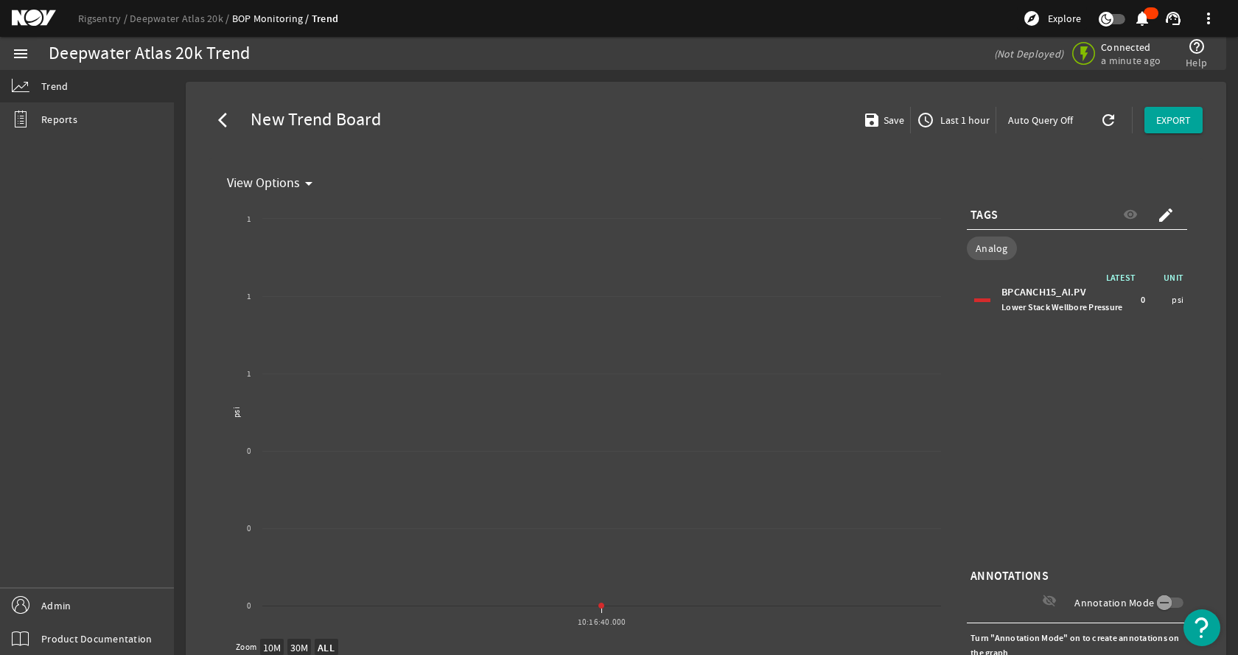
click at [986, 164] on mat-card "View Options arrow_drop_down Created with Highcharts 11.1.0 psi View Options 10…" at bounding box center [705, 448] width 993 height 581
click at [684, 111] on div "arrow_back_ios New Trend Board save Save access_time Last 1 hour Auto Query Off…" at bounding box center [705, 120] width 1017 height 53
click at [634, 126] on div "arrow_back_ios New Trend Board save Save access_time Last 1 hour Auto Query Off…" at bounding box center [705, 120] width 1017 height 53
click at [953, 115] on span "Last 1 hour" at bounding box center [963, 120] width 52 height 15
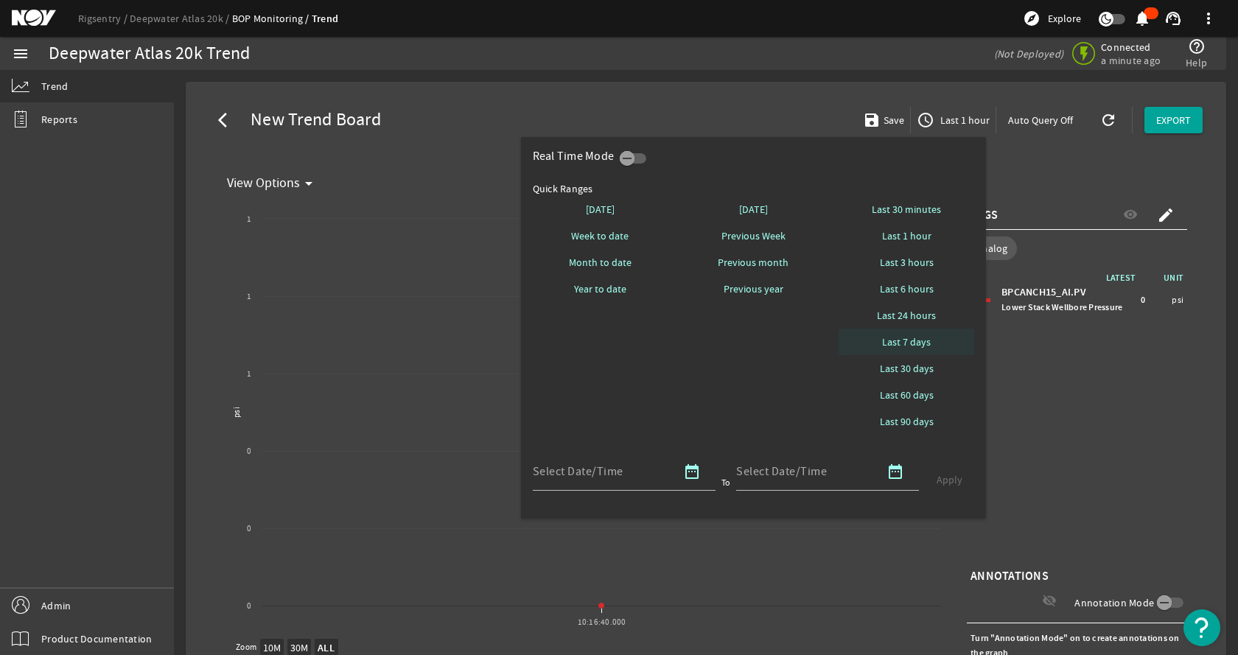
click at [908, 340] on span "Last 7 days" at bounding box center [906, 341] width 49 height 15
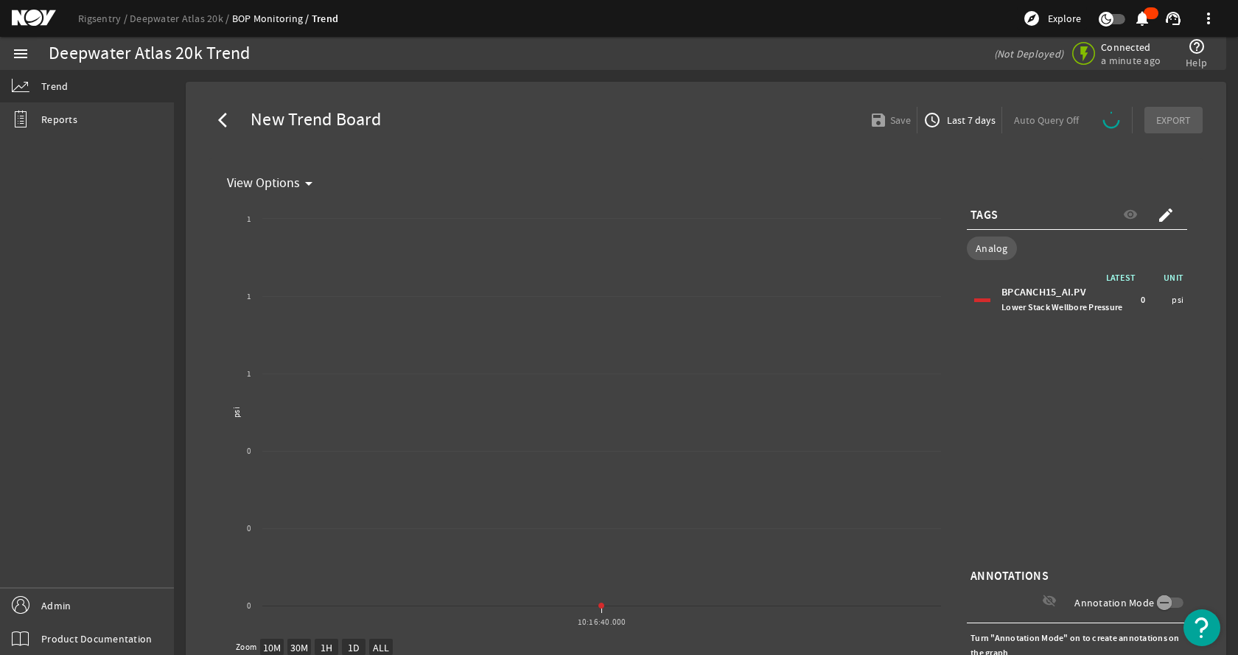
select select "ALL"
click at [661, 86] on mat-card "arrow_back_ios New Trend Board save Save access_time Last 7 days Auto Query Off…" at bounding box center [706, 422] width 1040 height 681
click at [939, 110] on span "button" at bounding box center [953, 119] width 84 height 35
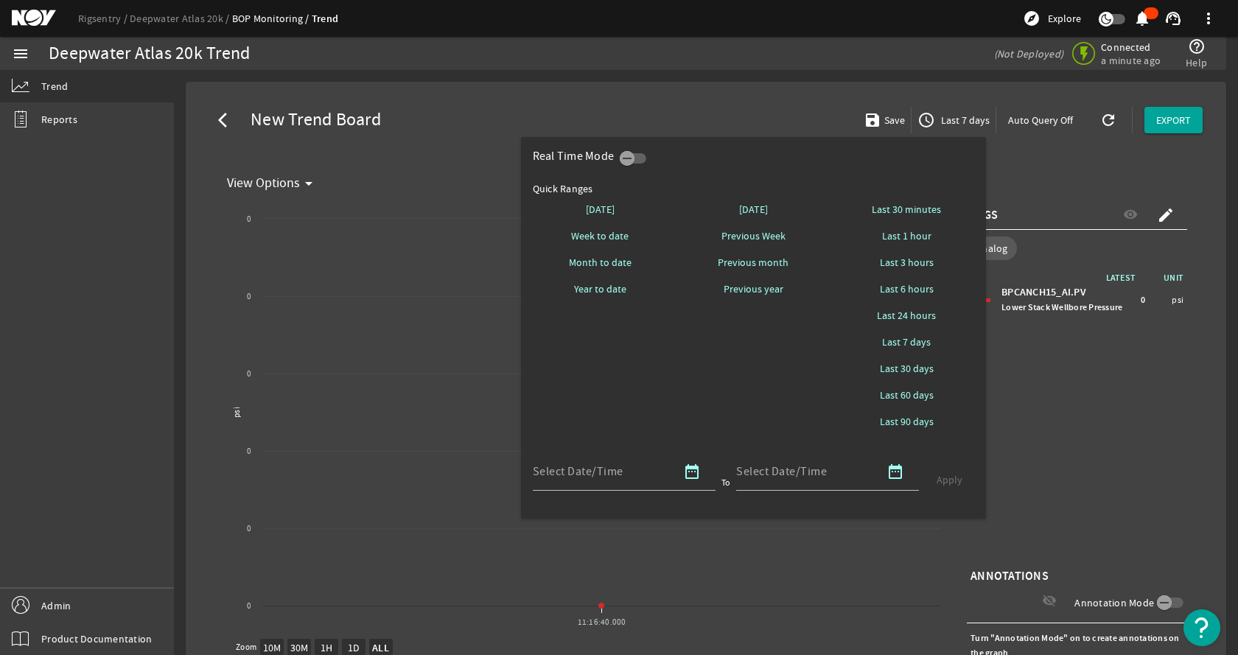
click at [797, 96] on div at bounding box center [619, 327] width 1238 height 655
